Goal: Task Accomplishment & Management: Use online tool/utility

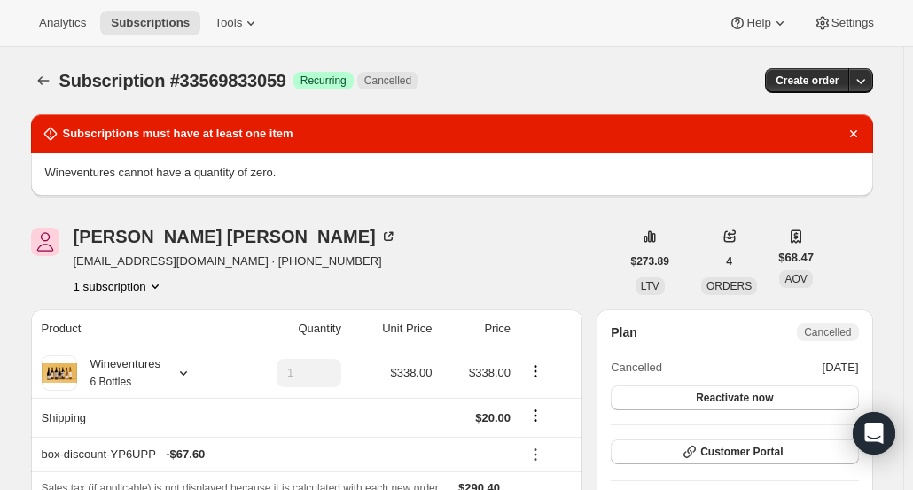
scroll to position [89, 0]
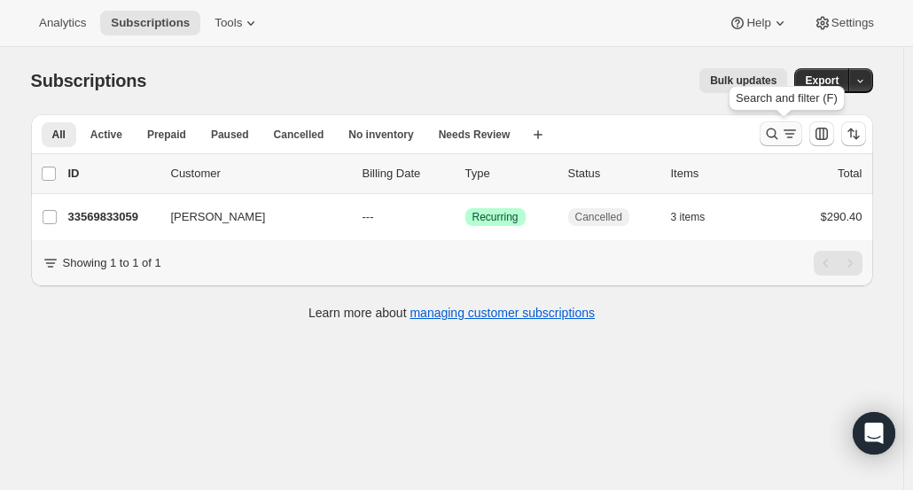
click at [777, 136] on icon "Search and filter results" at bounding box center [772, 134] width 12 height 12
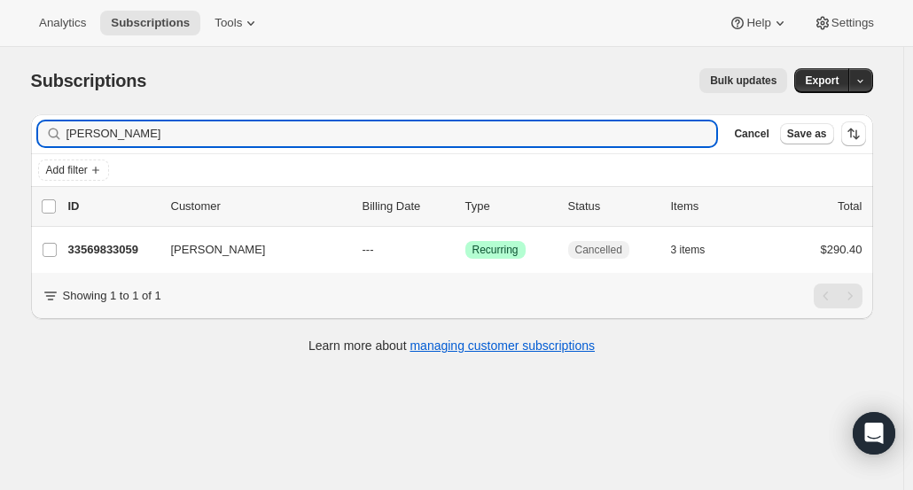
type input "[PERSON_NAME] [PERSON_NAME][EMAIL_ADDRESS][DOMAIN_NAME]"
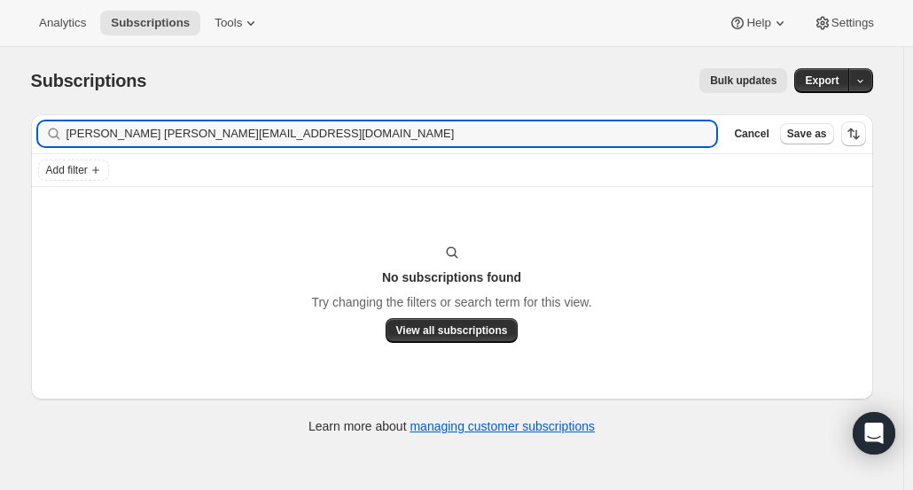
drag, startPoint x: 330, startPoint y: 132, endPoint x: 25, endPoint y: 144, distance: 305.0
click at [25, 144] on div "Filter subscribers [PERSON_NAME] [PERSON_NAME][EMAIL_ADDRESS][DOMAIN_NAME] Clea…" at bounding box center [445, 276] width 856 height 353
type input "[EMAIL_ADDRESS][DOMAIN_NAME]"
